Goal: Information Seeking & Learning: Understand process/instructions

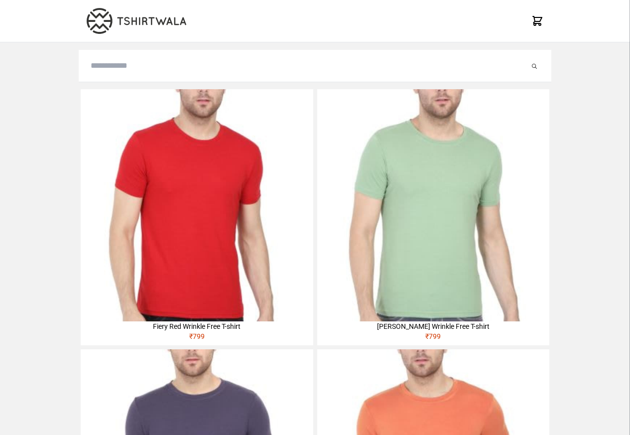
click at [123, 150] on img at bounding box center [197, 205] width 232 height 232
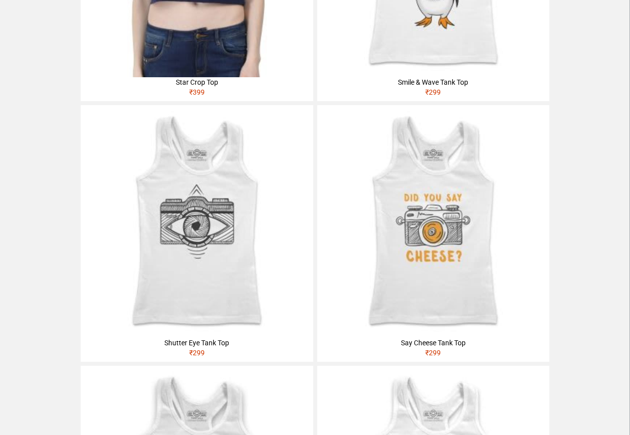
scroll to position [777, 0]
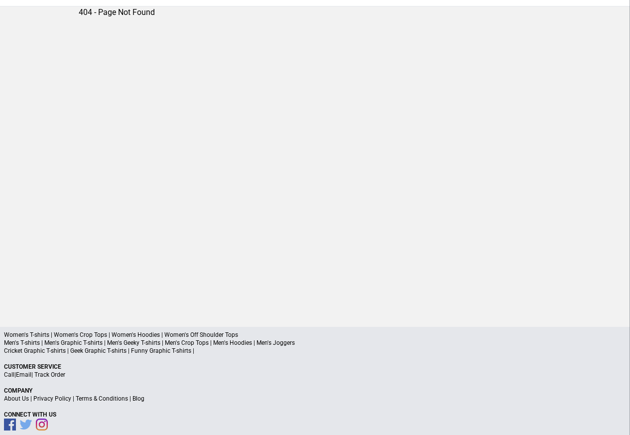
scroll to position [47, 0]
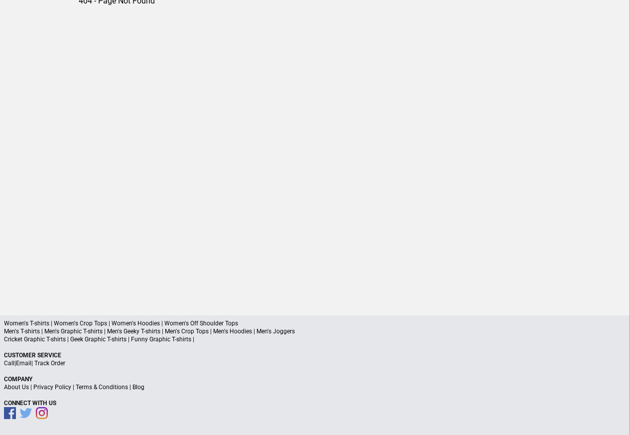
click at [59, 400] on p "Connect With Us" at bounding box center [315, 403] width 622 height 8
click at [61, 387] on link "Privacy Policy" at bounding box center [52, 386] width 38 height 7
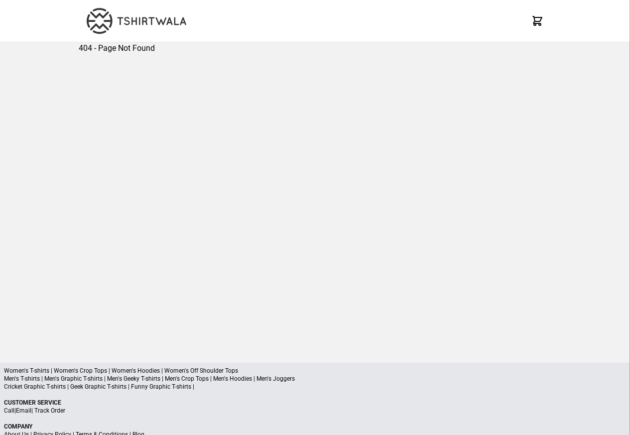
scroll to position [47, 0]
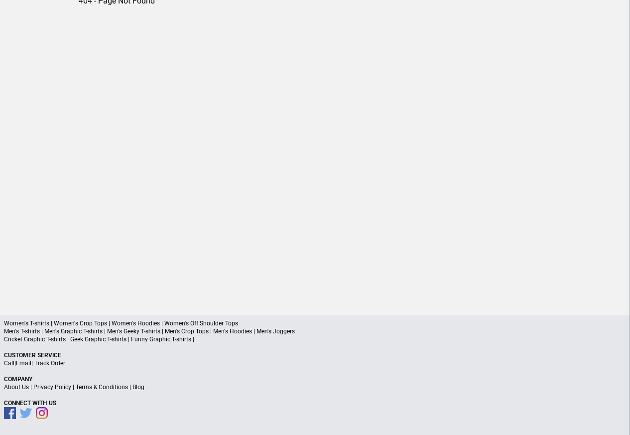
click at [103, 387] on link "Terms & Conditions" at bounding box center [102, 386] width 52 height 7
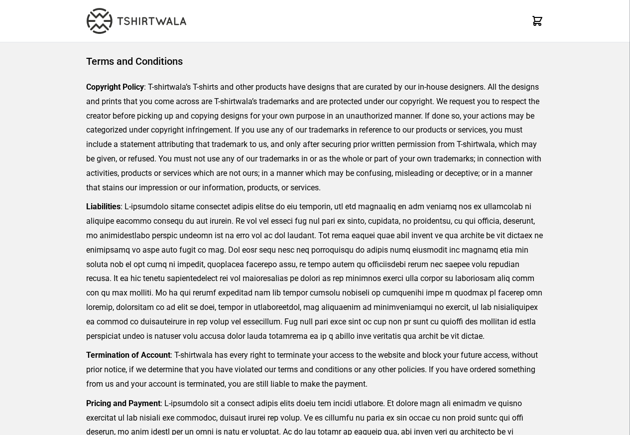
scroll to position [229, 0]
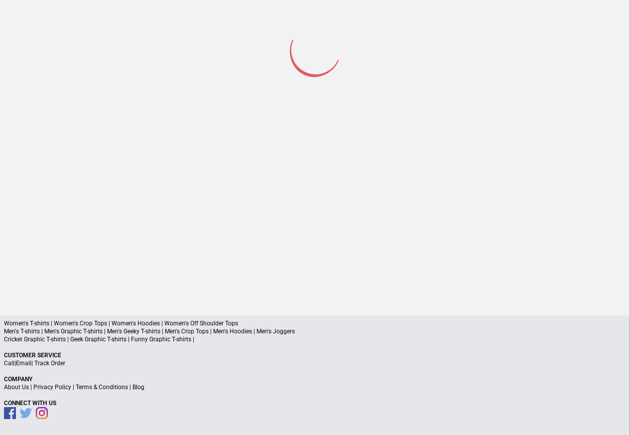
scroll to position [46, 0]
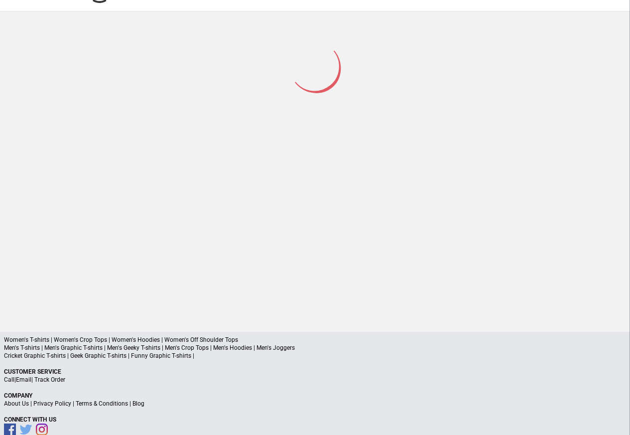
scroll to position [47, 0]
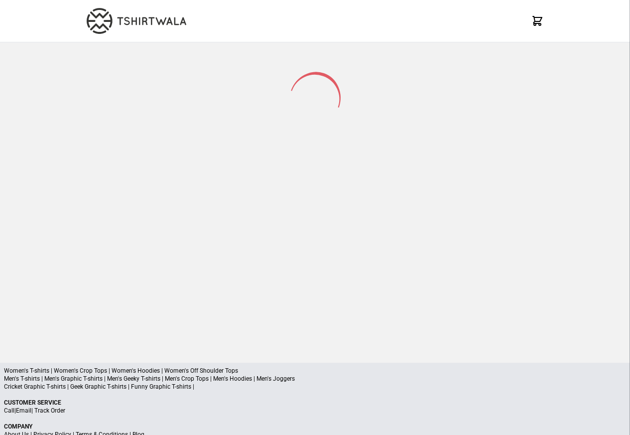
scroll to position [47, 0]
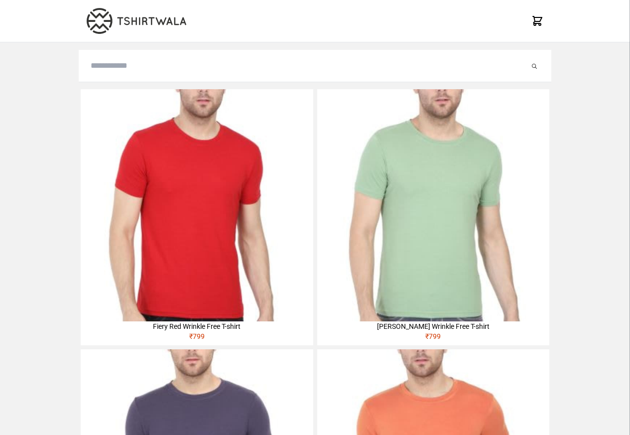
click at [108, 149] on img at bounding box center [197, 205] width 232 height 232
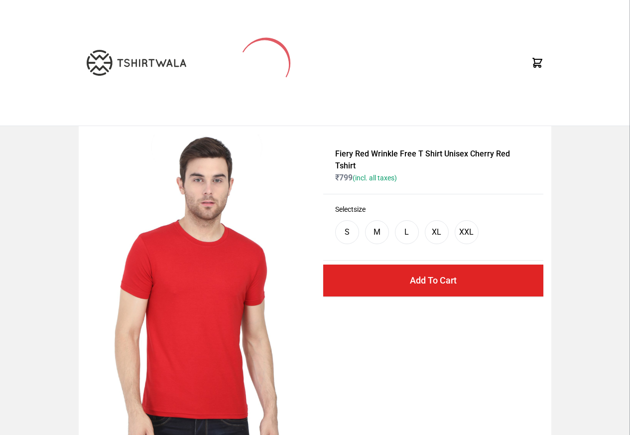
click at [191, 305] on img at bounding box center [202, 306] width 230 height 345
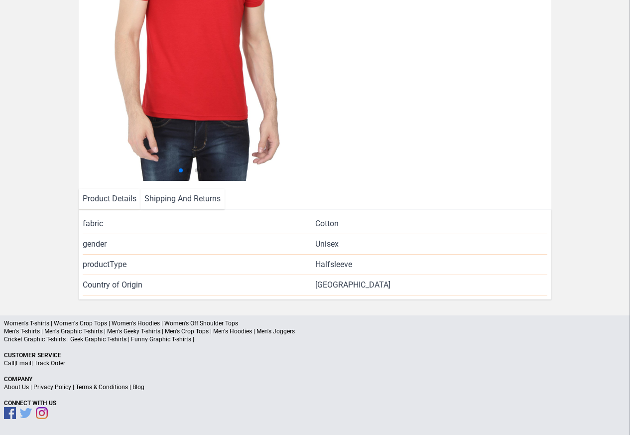
scroll to position [215, 0]
click at [173, 198] on li "Shipping And Returns" at bounding box center [182, 199] width 84 height 20
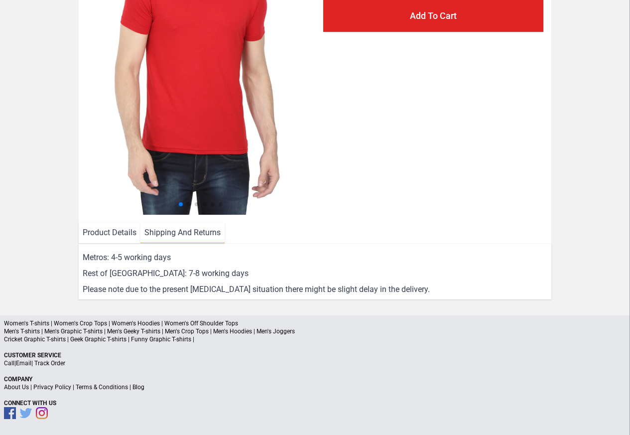
scroll to position [180, 0]
